Goal: Task Accomplishment & Management: Use online tool/utility

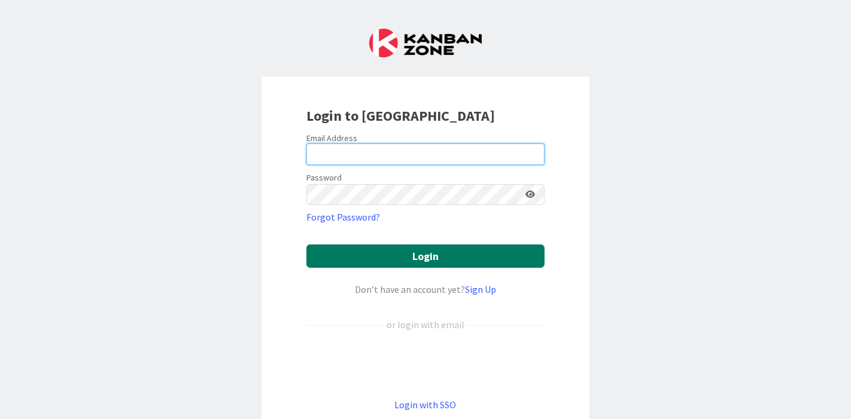
type input "[EMAIL_ADDRESS][PERSON_NAME][DOMAIN_NAME]"
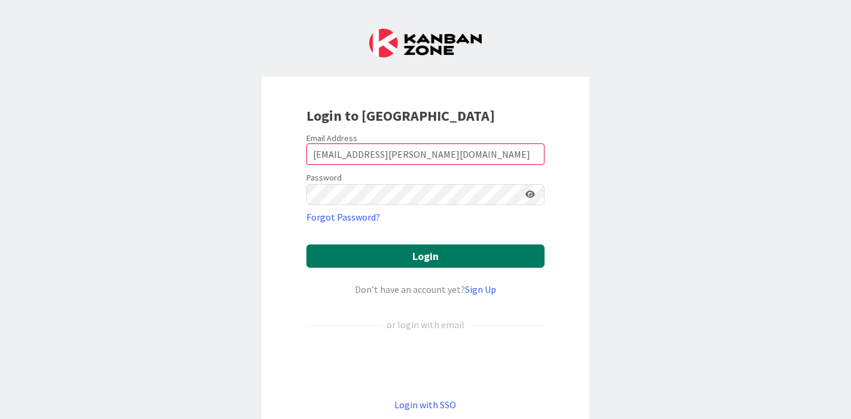
click at [439, 255] on button "Login" at bounding box center [425, 256] width 238 height 23
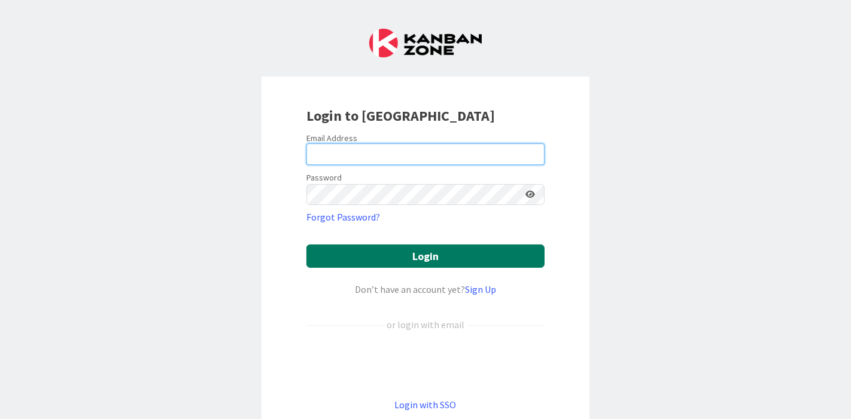
type input "[EMAIL_ADDRESS][PERSON_NAME][DOMAIN_NAME]"
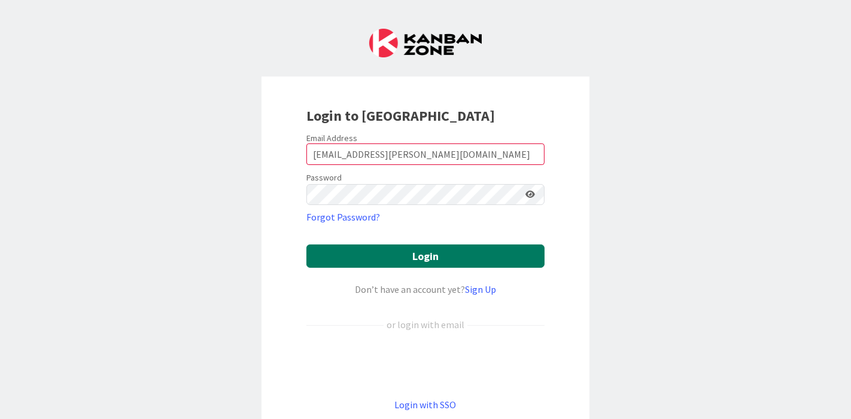
click at [385, 256] on button "Login" at bounding box center [425, 256] width 238 height 23
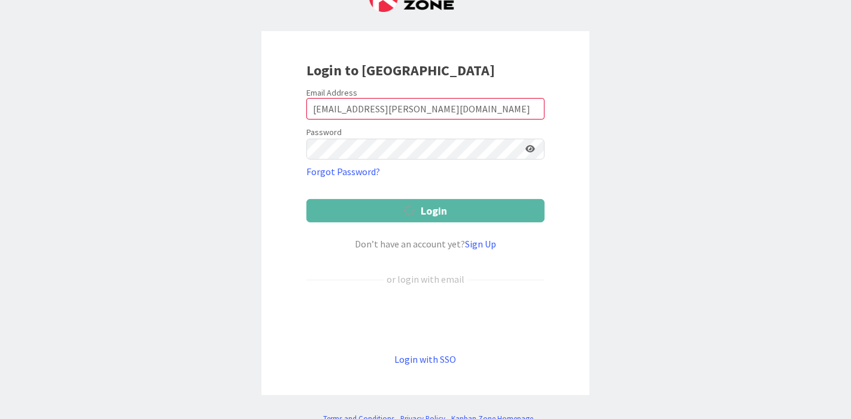
scroll to position [66, 0]
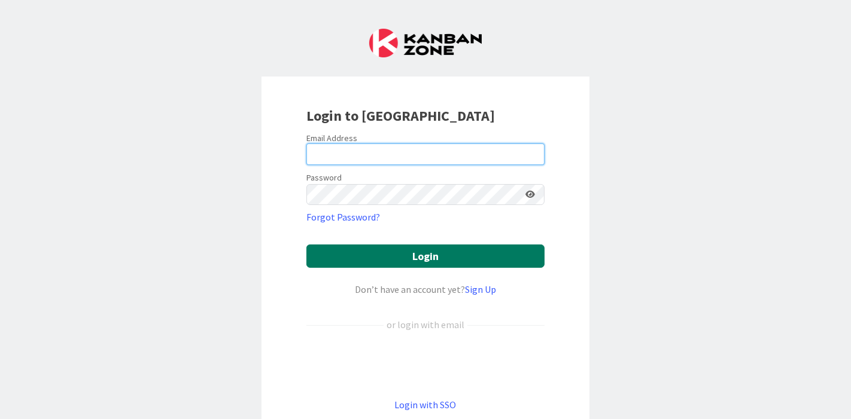
type input "[EMAIL_ADDRESS][PERSON_NAME][DOMAIN_NAME]"
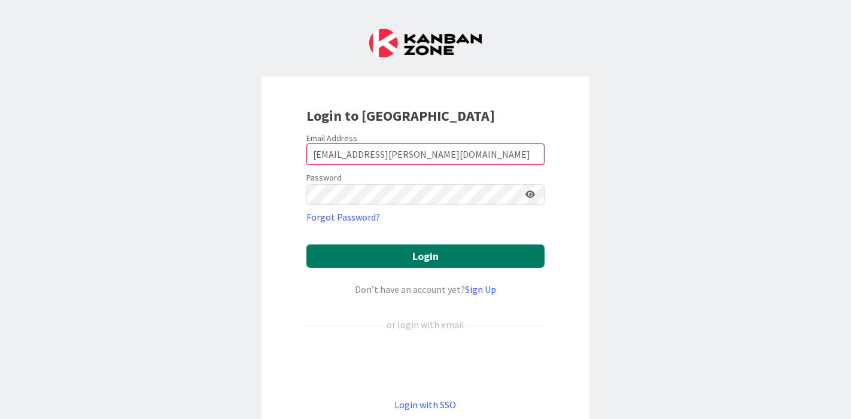
click at [379, 255] on button "Login" at bounding box center [425, 256] width 238 height 23
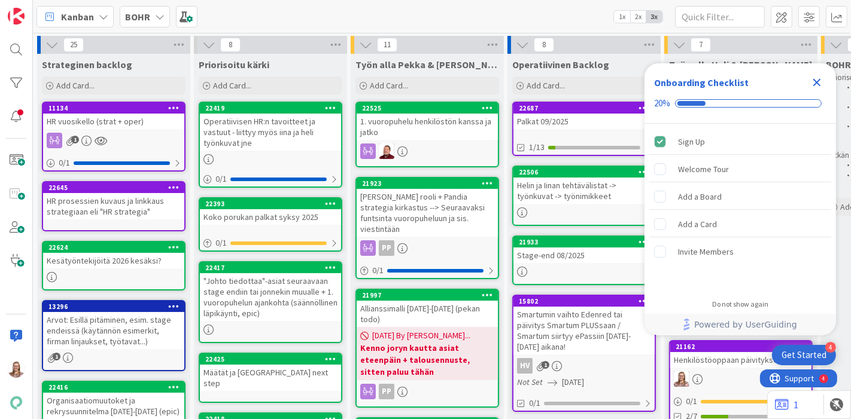
click at [528, 15] on div "Kanban BOHR 1x 2x 3x" at bounding box center [442, 16] width 818 height 33
click at [819, 81] on icon "Close Checklist" at bounding box center [817, 83] width 8 height 8
